Goal: Task Accomplishment & Management: Use online tool/utility

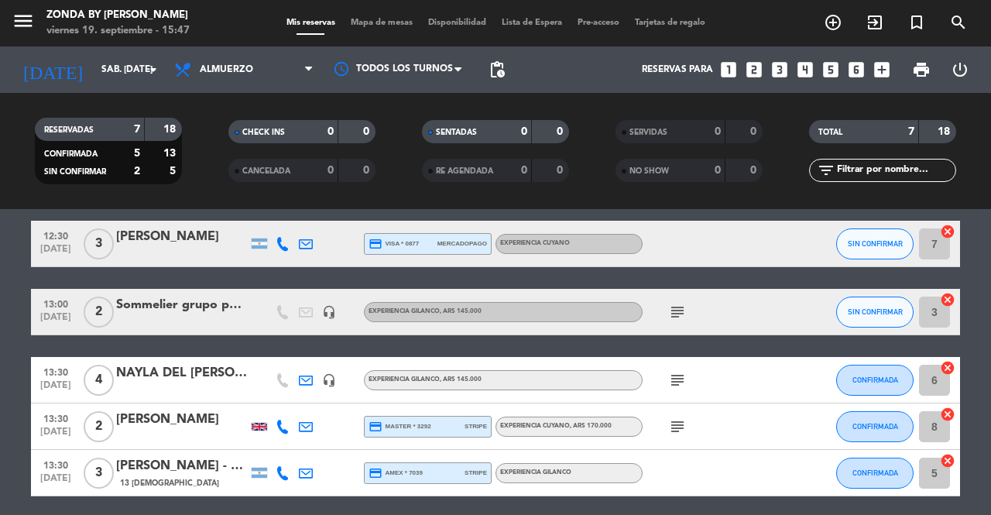
scroll to position [60, 0]
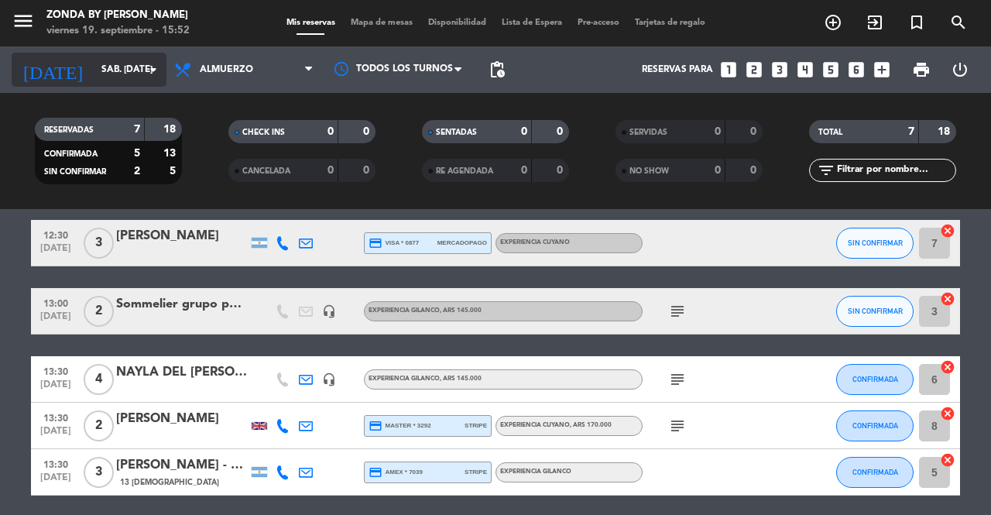
click at [113, 74] on input "sáb. [DATE]" at bounding box center [155, 70] width 123 height 26
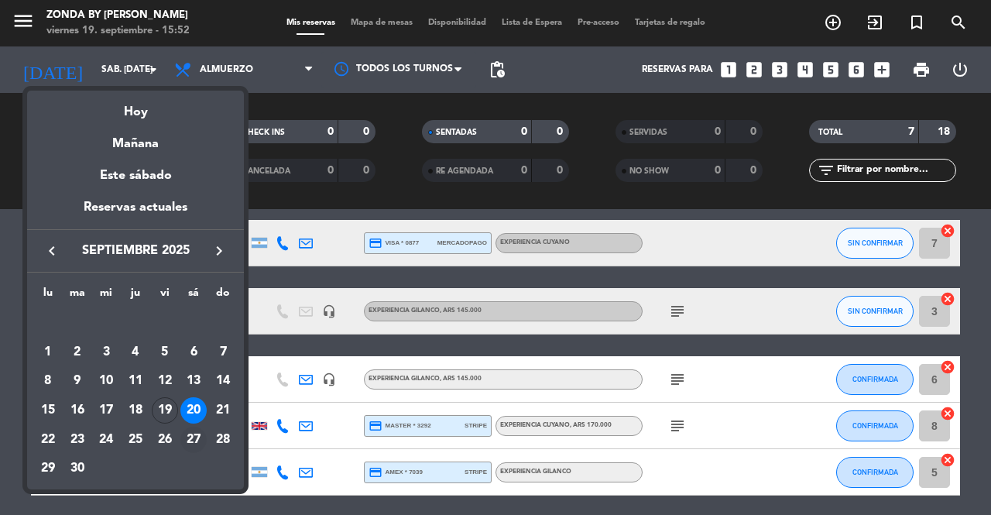
click at [191, 444] on div "27" at bounding box center [193, 440] width 26 height 26
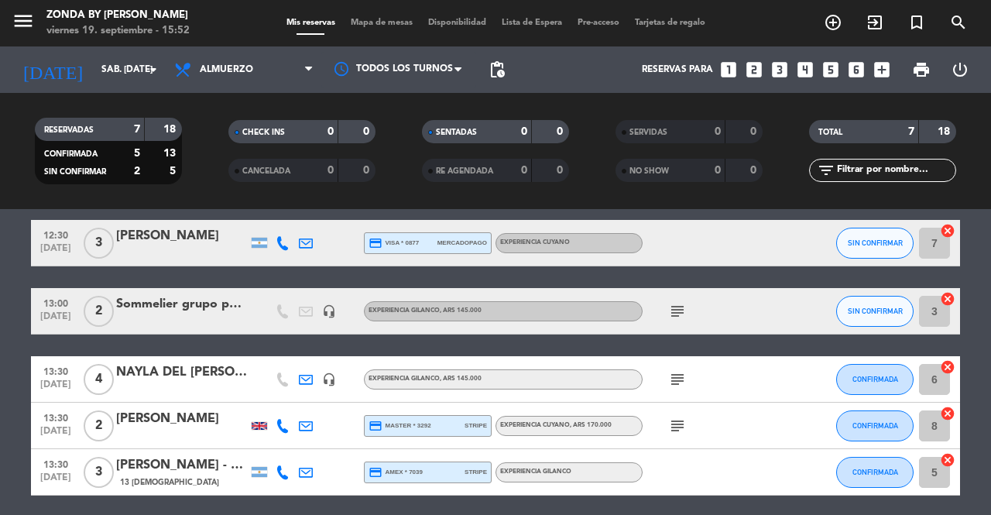
type input "sáb. [DATE]"
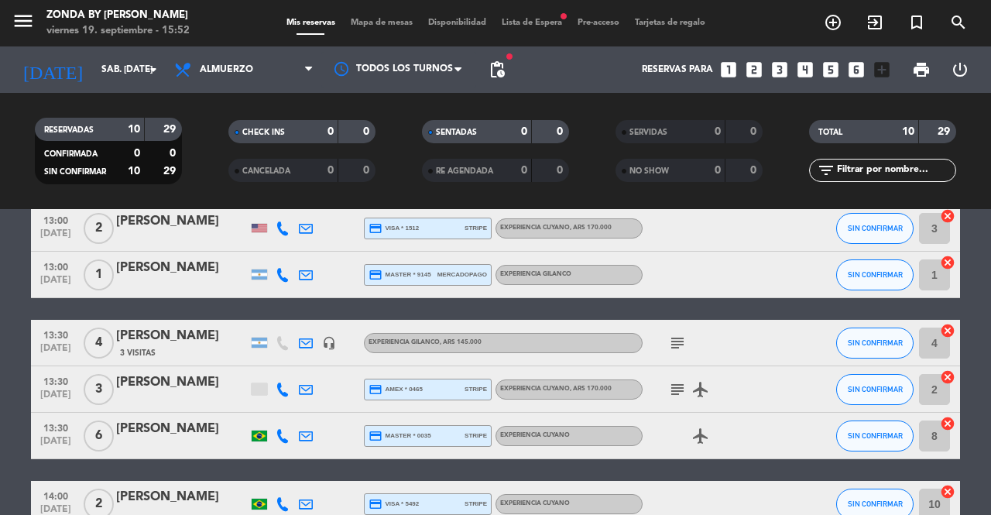
scroll to position [0, 0]
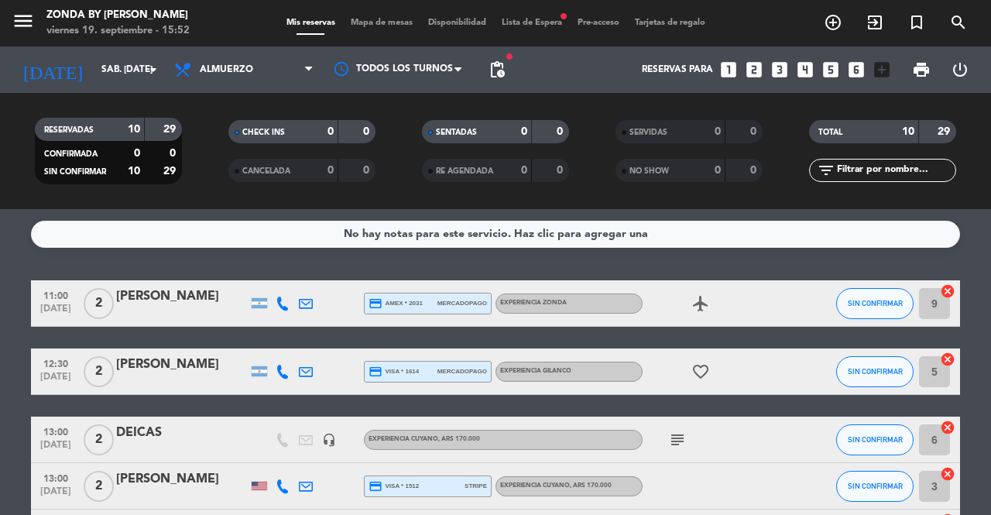
click at [531, 29] on div "Mis reservas Mapa de mesas Disponibilidad Lista de Espera fiber_manual_record P…" at bounding box center [496, 23] width 434 height 14
click at [526, 22] on span "Lista de Espera fiber_manual_record" at bounding box center [532, 23] width 76 height 9
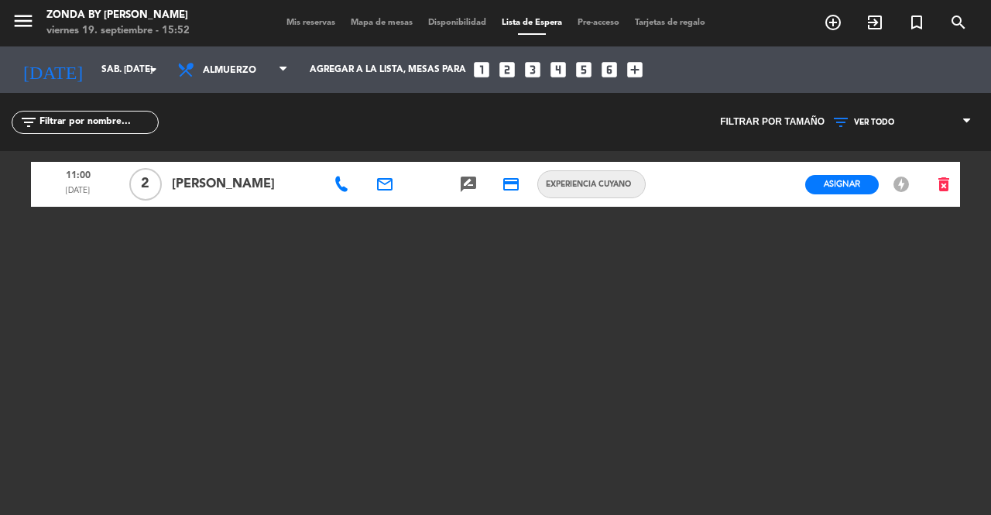
click at [388, 22] on span "Mapa de mesas" at bounding box center [381, 23] width 77 height 9
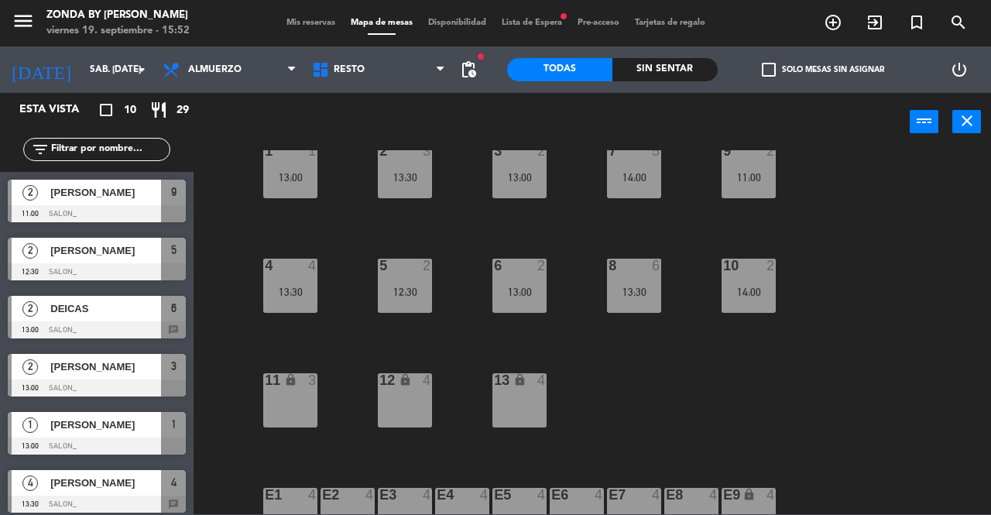
scroll to position [96, 0]
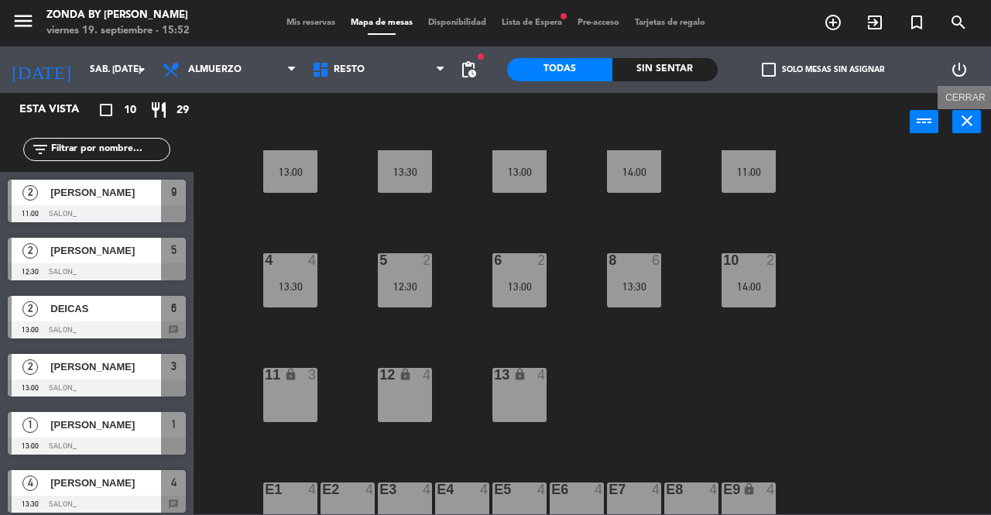
click at [974, 125] on icon "close" at bounding box center [967, 121] width 19 height 19
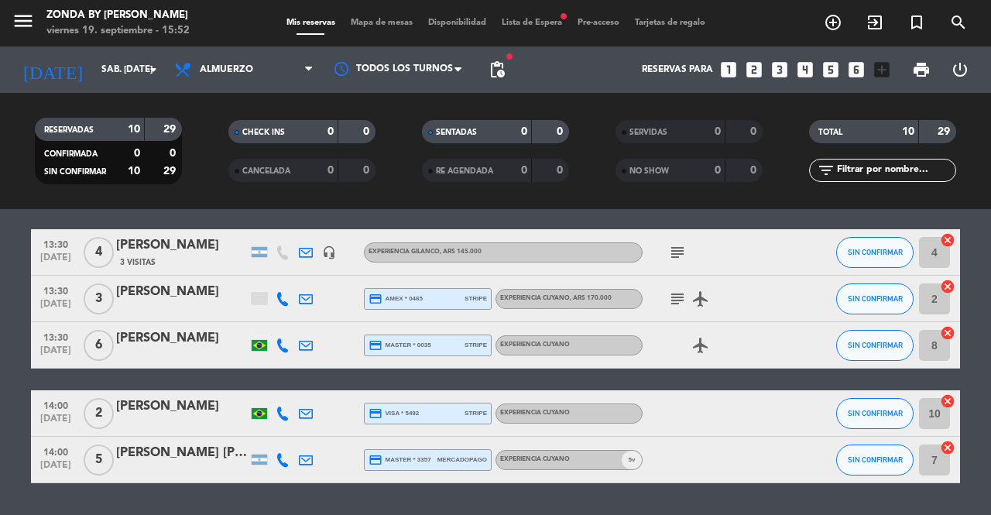
scroll to position [393, 0]
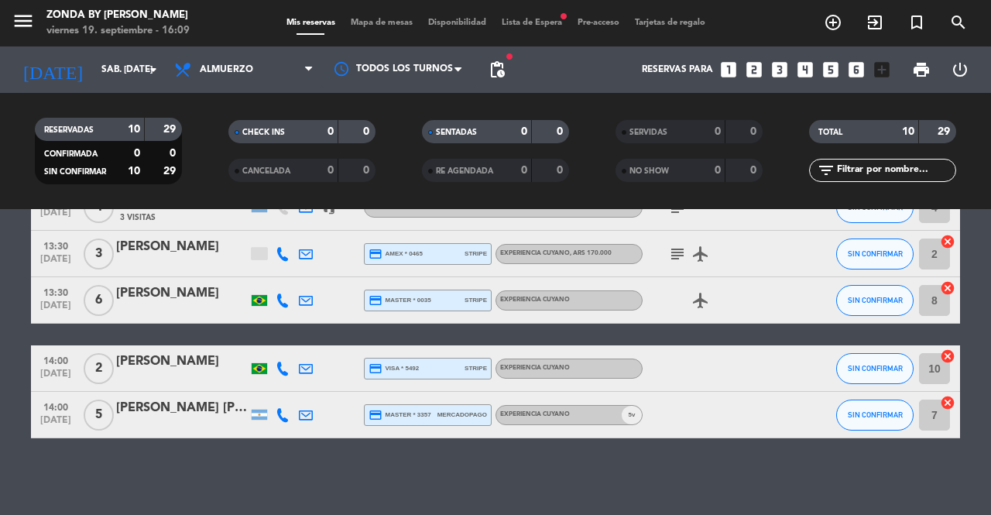
click at [539, 23] on span "Lista de Espera fiber_manual_record" at bounding box center [532, 23] width 76 height 9
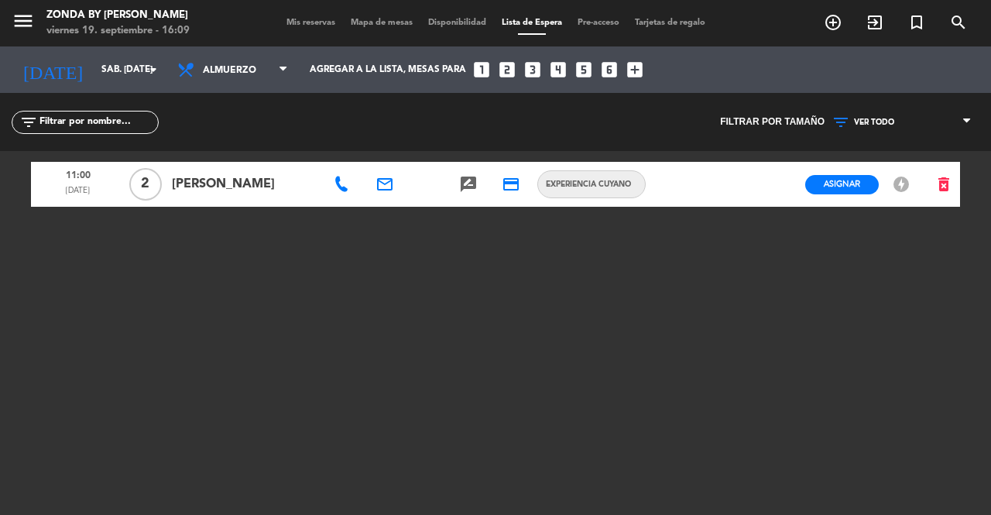
click at [610, 189] on span "EXPERIENCIA CUYANO" at bounding box center [588, 184] width 101 height 12
click at [848, 191] on button "Asignar" at bounding box center [842, 184] width 74 height 19
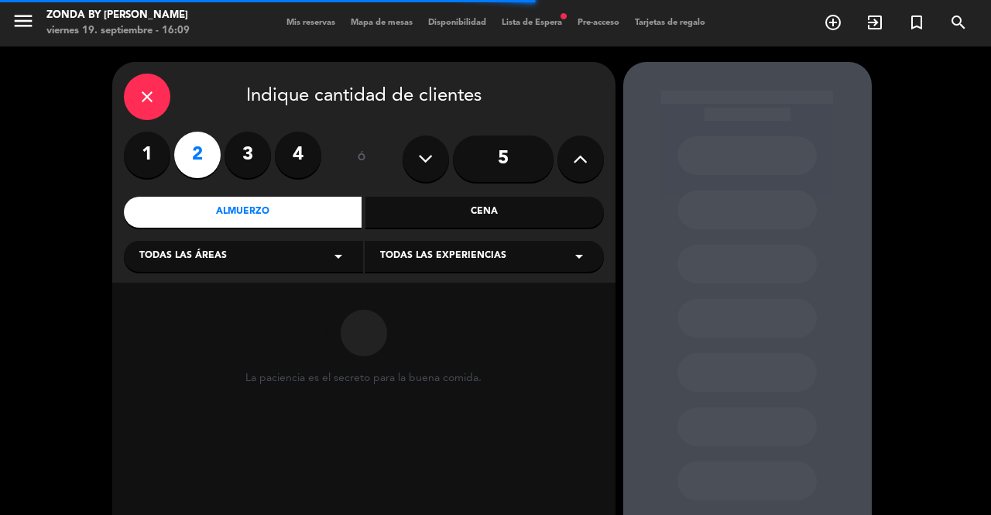
click at [475, 263] on span "Todas las experiencias" at bounding box center [443, 256] width 126 height 15
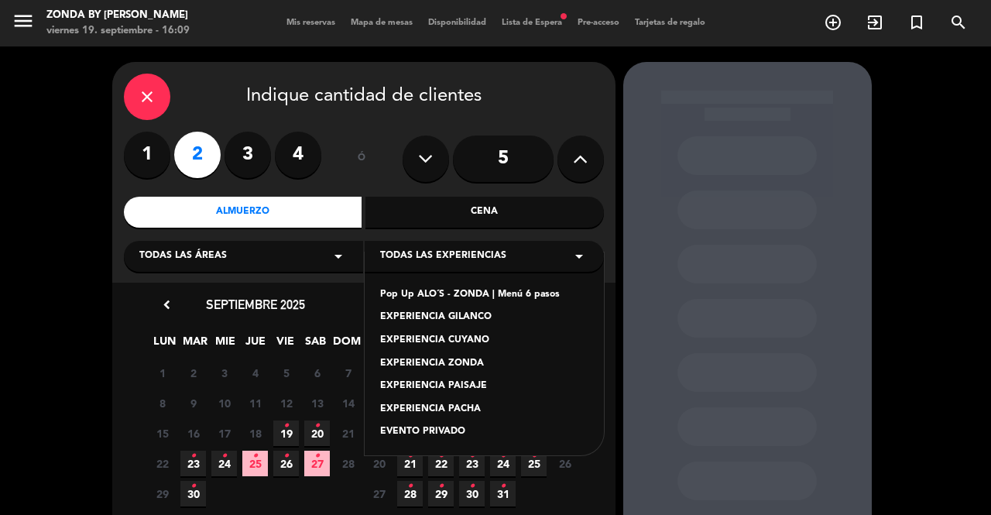
click at [454, 335] on div "EXPERIENCIA CUYANO" at bounding box center [484, 340] width 208 height 15
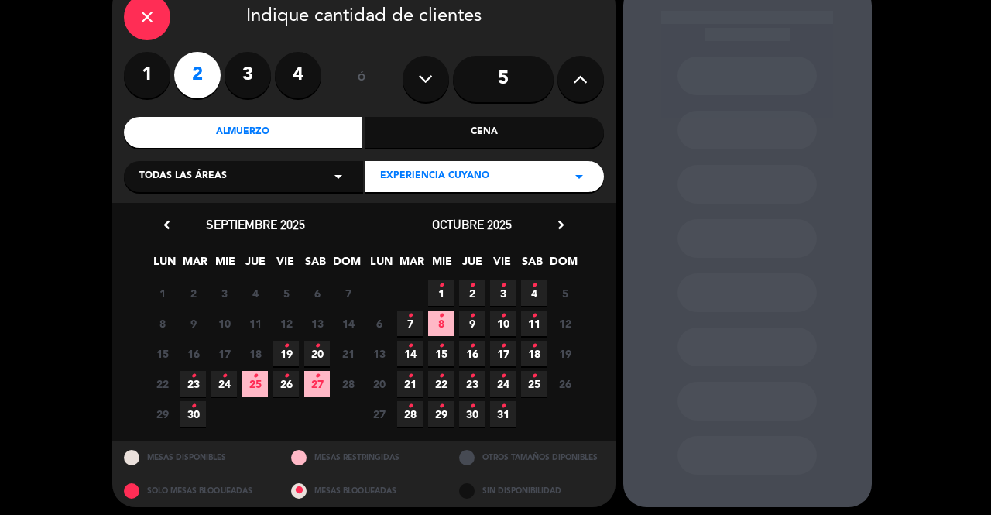
scroll to position [81, 0]
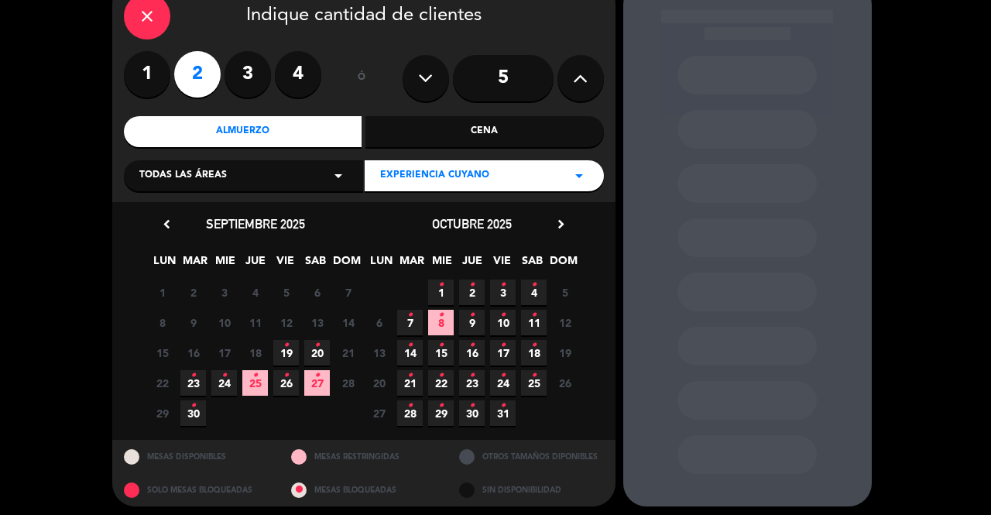
click at [319, 386] on icon "•" at bounding box center [316, 375] width 5 height 25
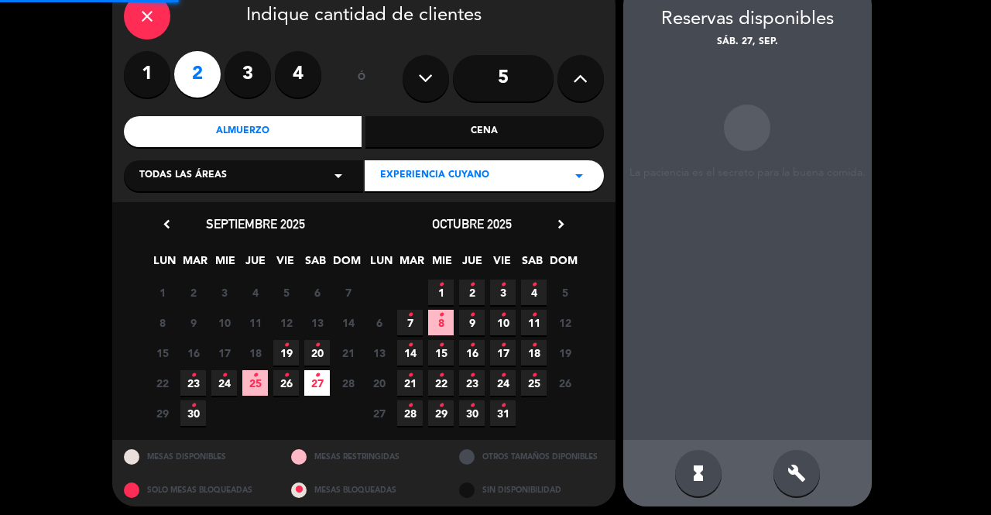
scroll to position [62, 0]
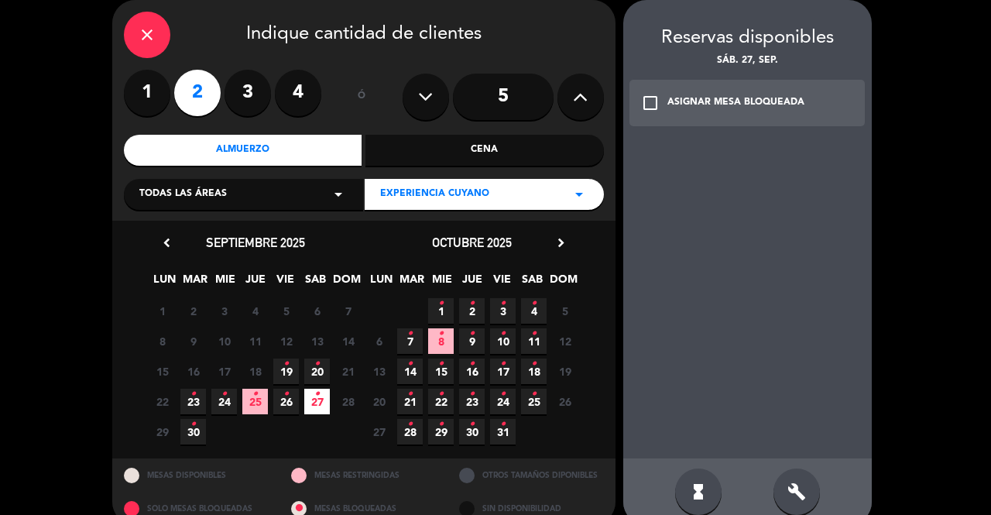
click at [723, 101] on div "ASIGNAR MESA BLOQUEADA" at bounding box center [736, 102] width 137 height 15
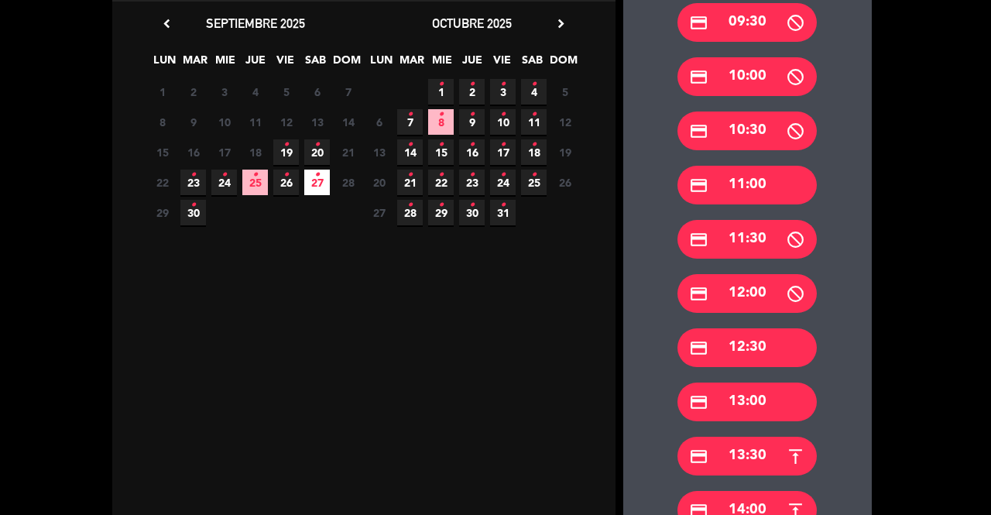
scroll to position [353, 0]
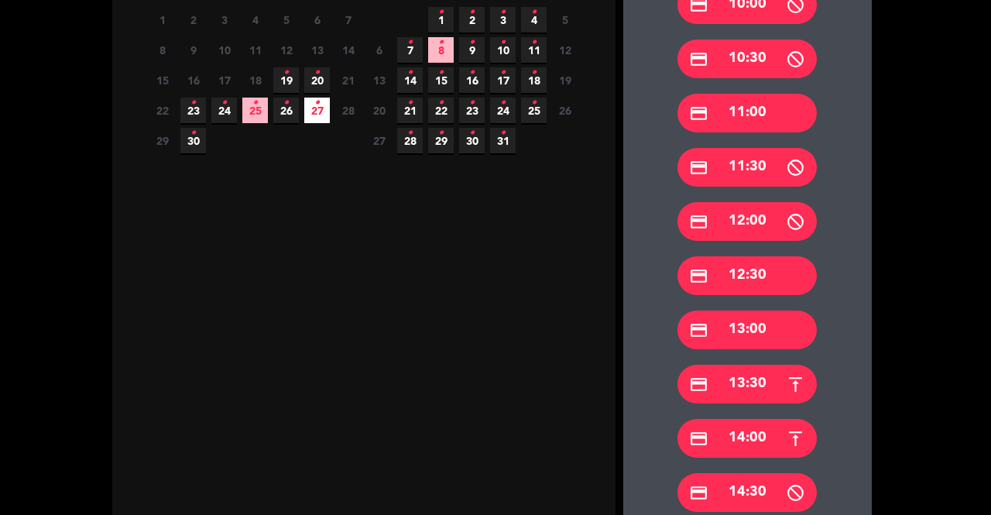
click at [767, 277] on div "credit_card 12:30" at bounding box center [747, 275] width 139 height 39
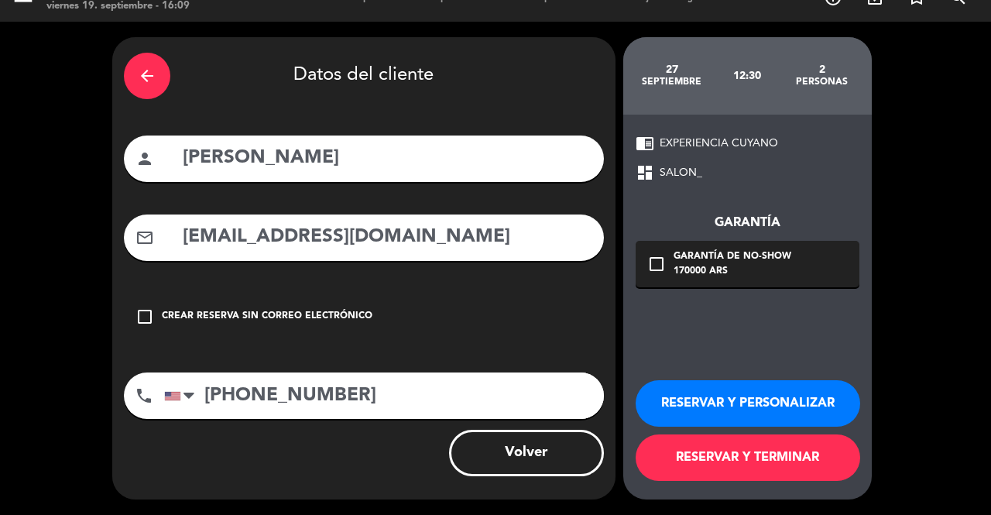
scroll to position [25, 0]
click at [656, 259] on icon "check_box_outline_blank" at bounding box center [656, 264] width 19 height 19
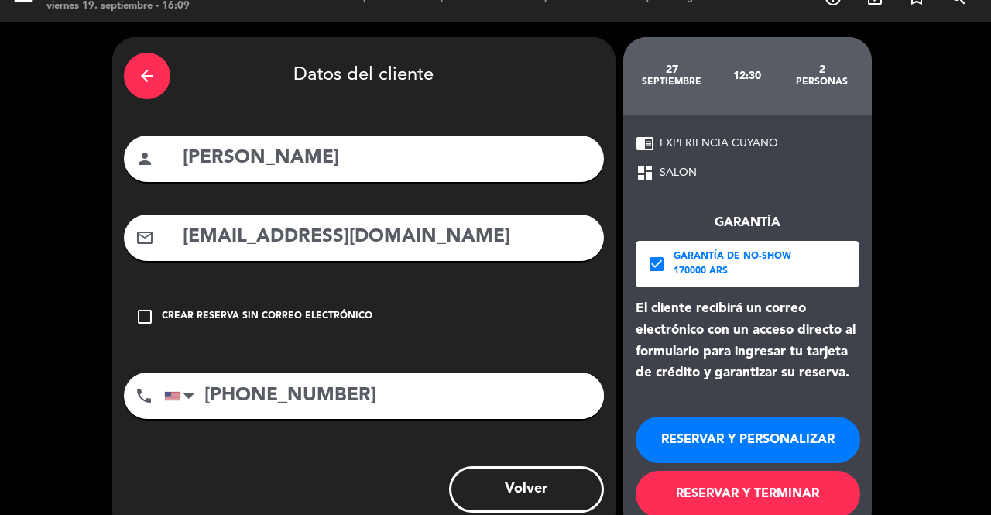
scroll to position [60, 0]
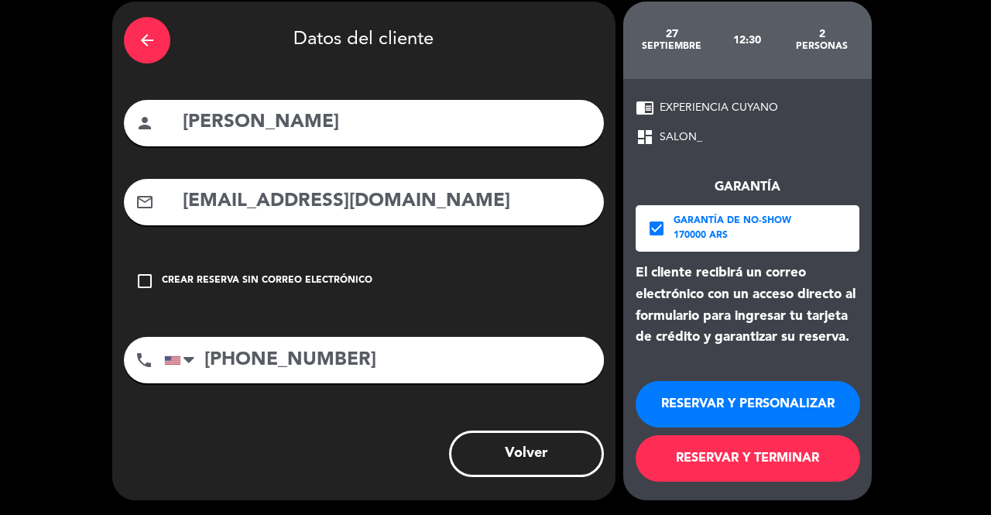
click at [673, 412] on button "RESERVAR Y PERSONALIZAR" at bounding box center [748, 404] width 225 height 46
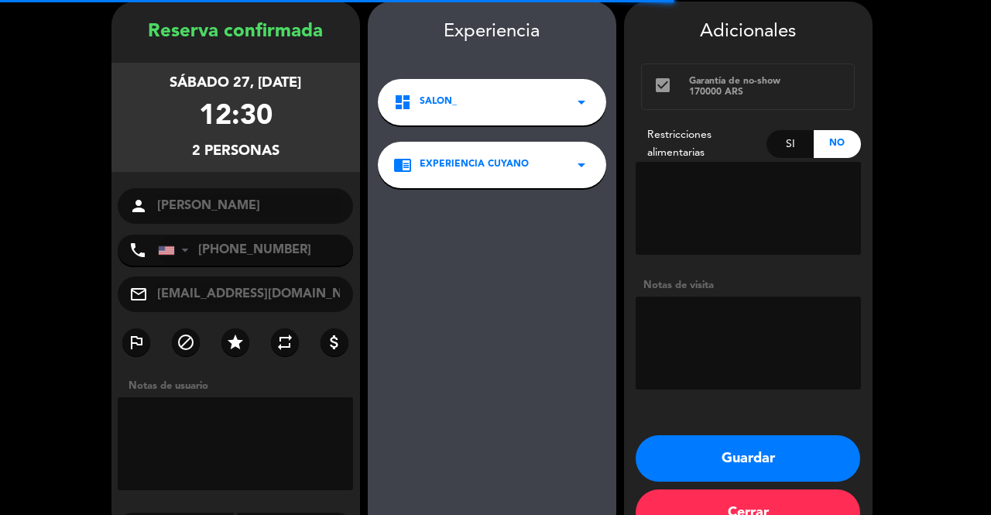
scroll to position [62, 0]
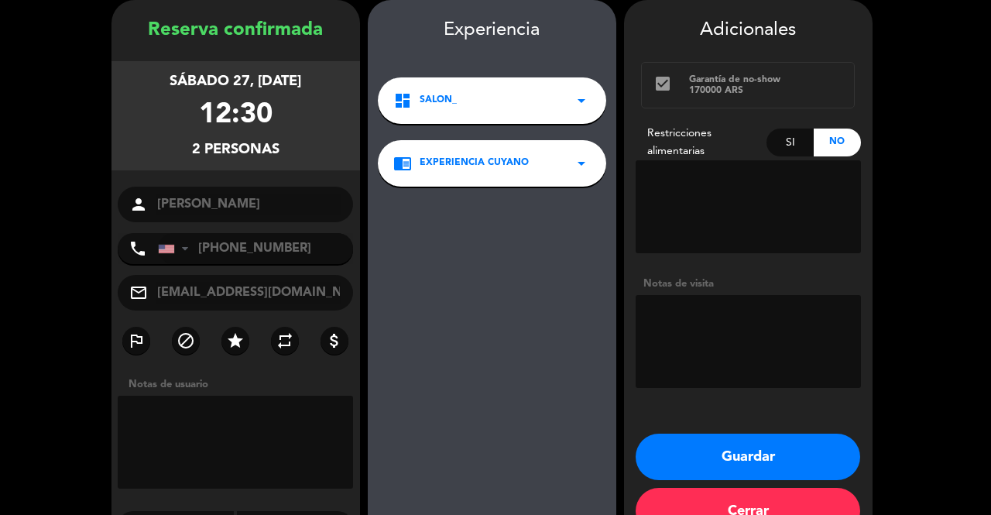
click at [709, 500] on button "Cerrar" at bounding box center [748, 511] width 225 height 46
